Goal: Find specific page/section: Find specific page/section

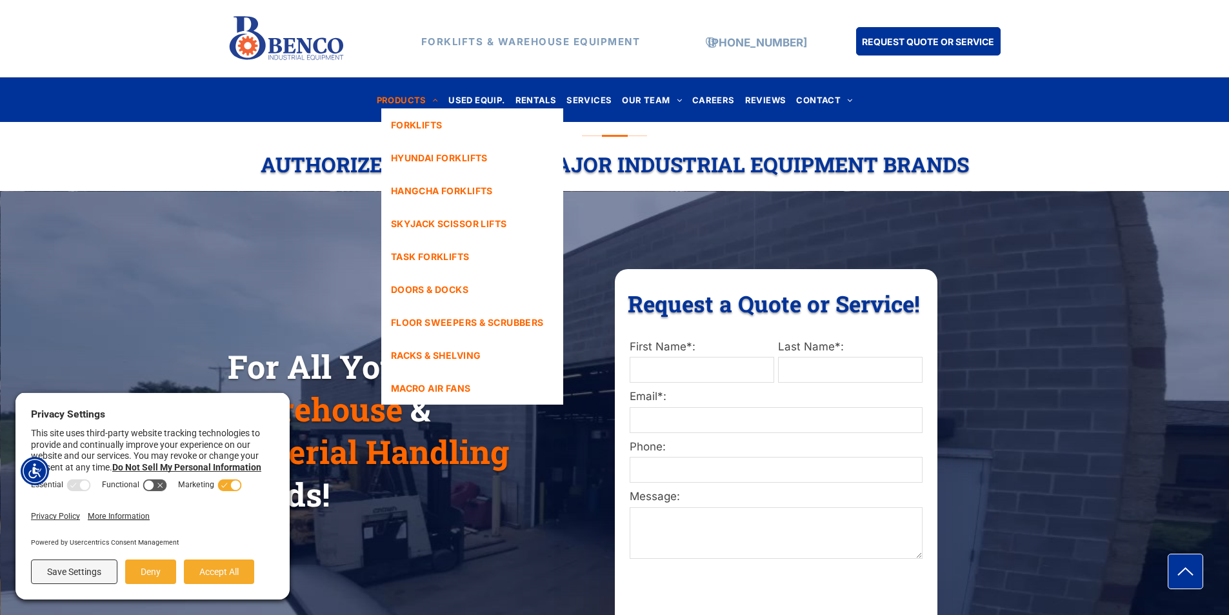
click at [410, 95] on span "PRODUCTS" at bounding box center [408, 99] width 62 height 17
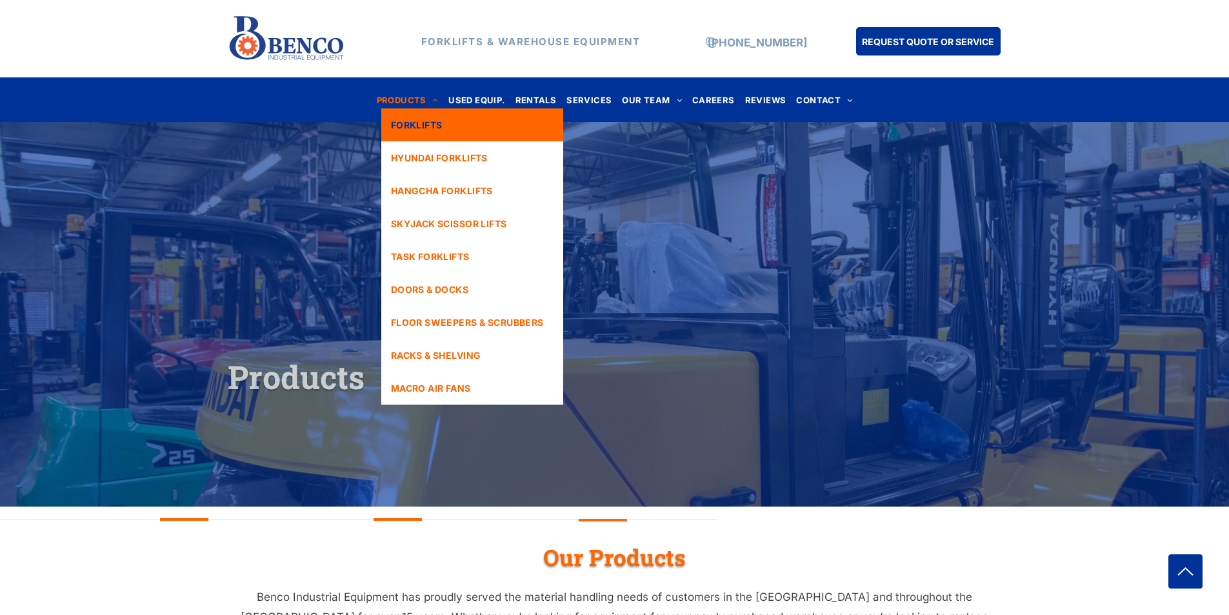
click at [430, 126] on span "FORKLIFTS" at bounding box center [417, 125] width 52 height 14
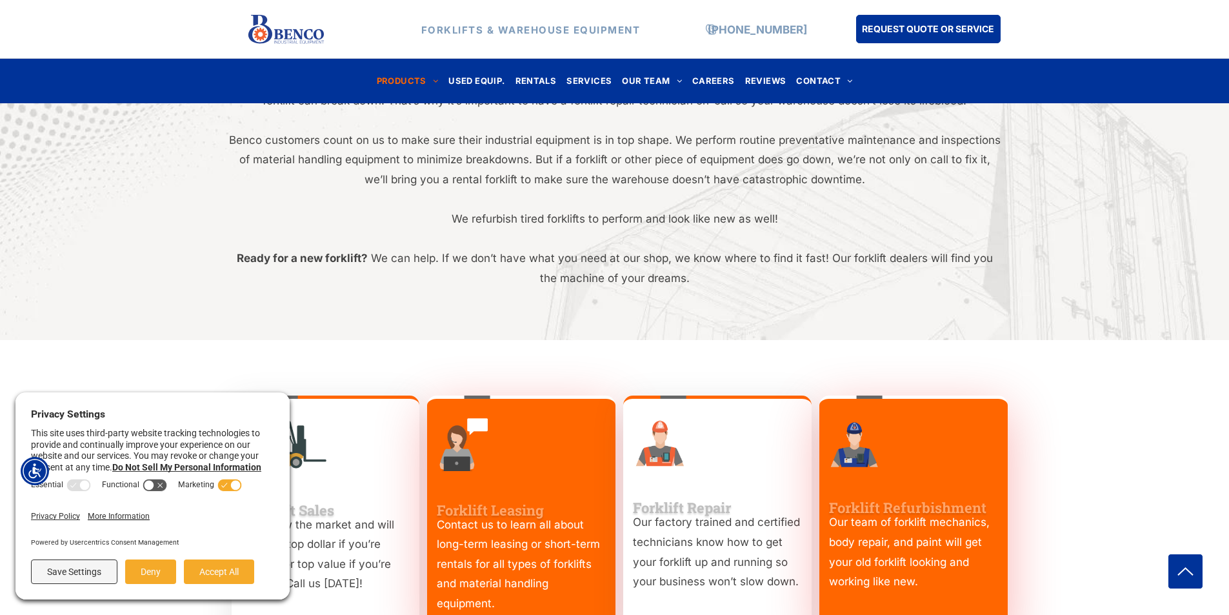
scroll to position [1161, 0]
